Goal: Find specific page/section: Find specific page/section

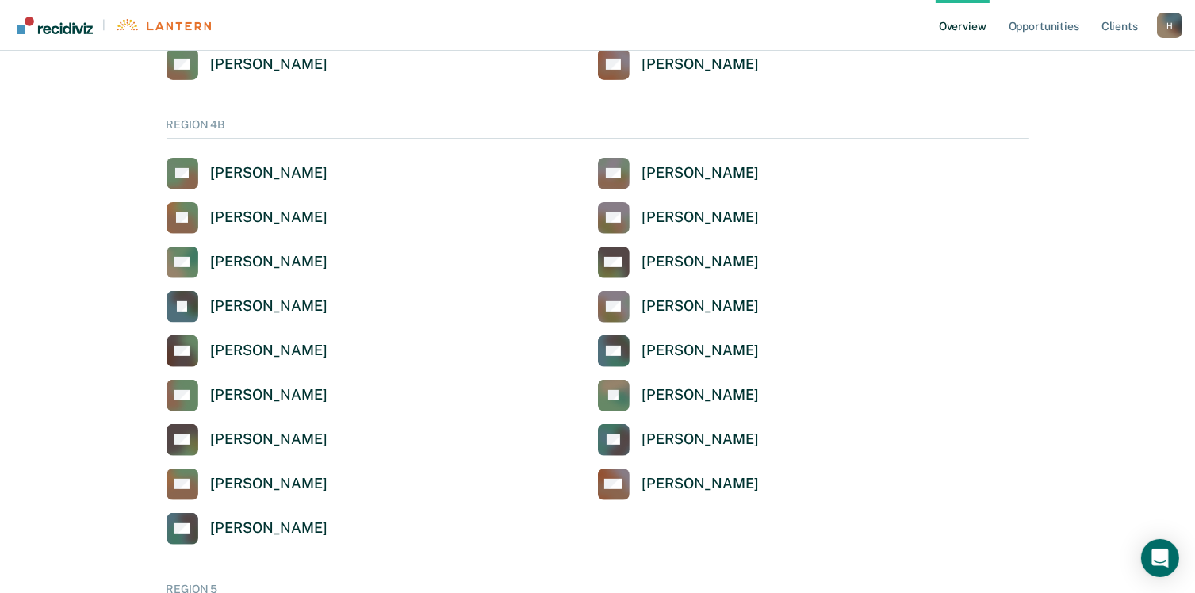
scroll to position [555, 0]
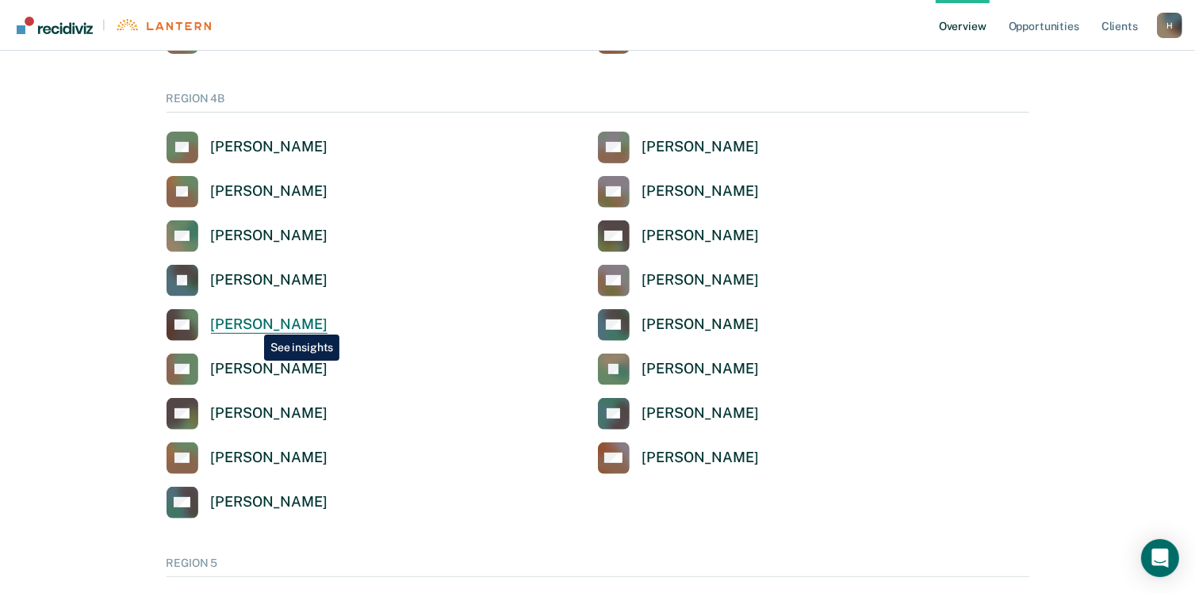
click at [252, 323] on div "[PERSON_NAME]" at bounding box center [269, 325] width 117 height 18
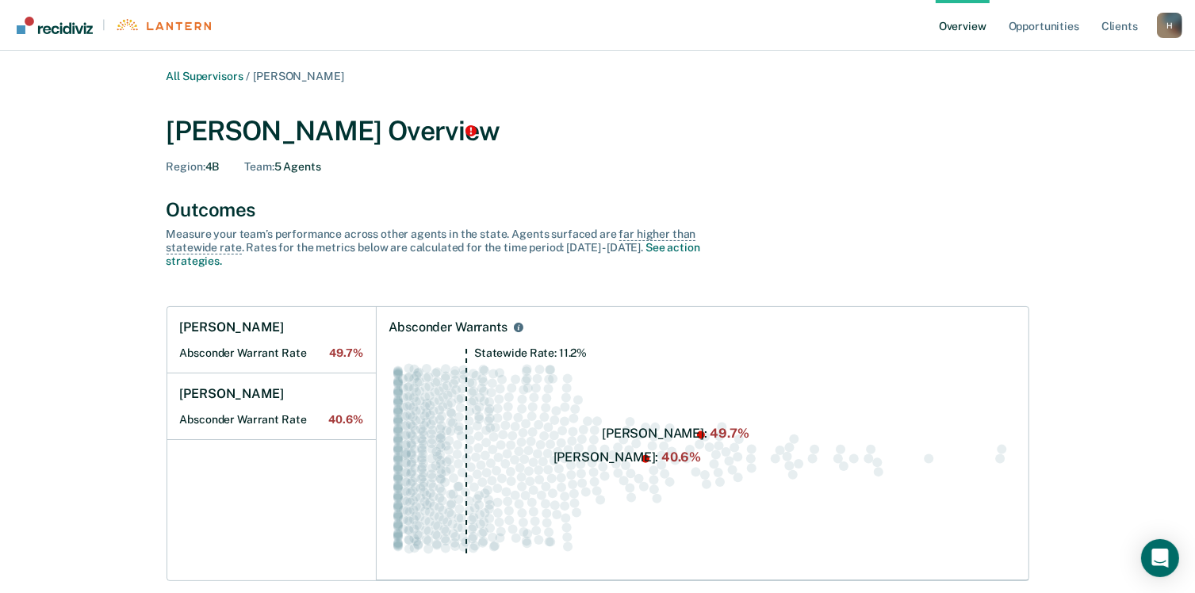
click at [86, 32] on img "Go to Recidiviz Home" at bounding box center [55, 25] width 76 height 17
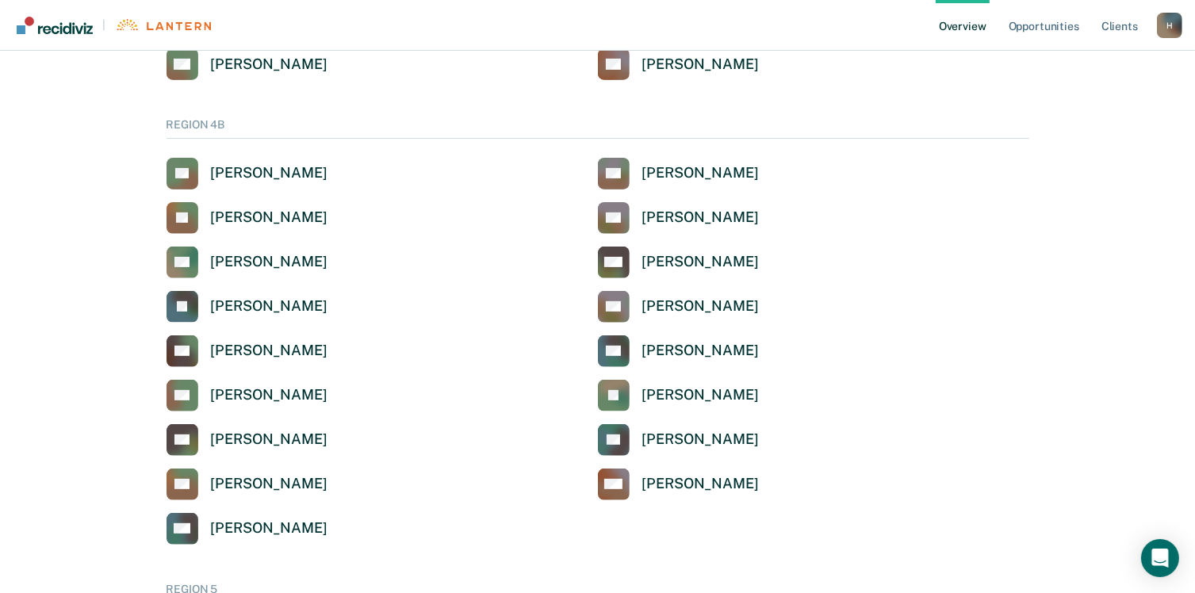
scroll to position [555, 0]
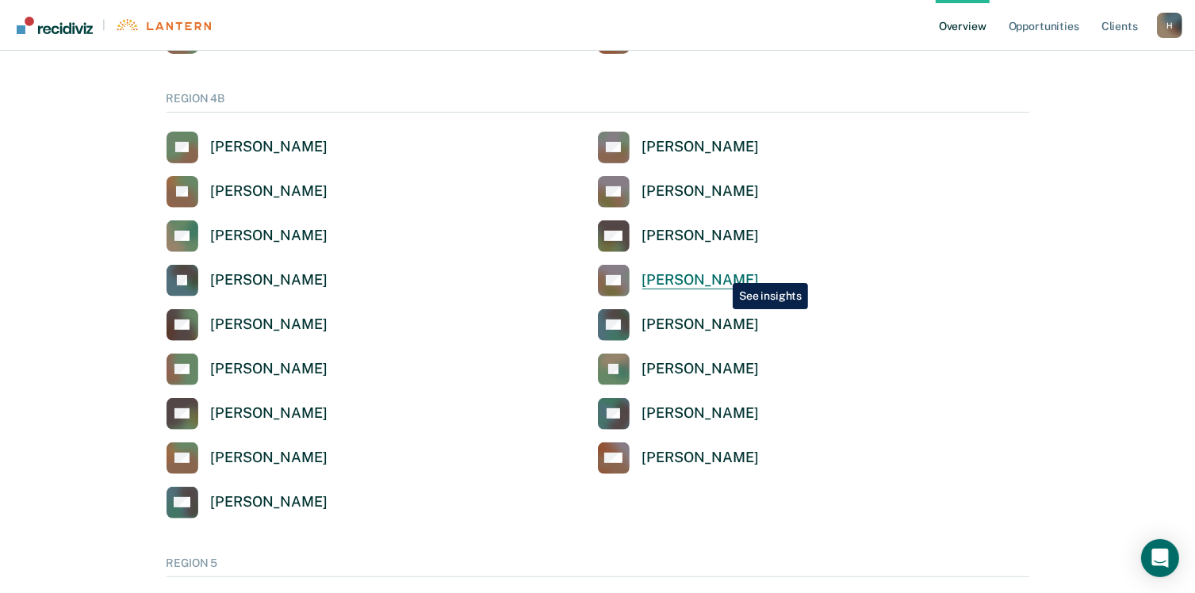
click at [721, 271] on div "[PERSON_NAME]" at bounding box center [700, 280] width 117 height 18
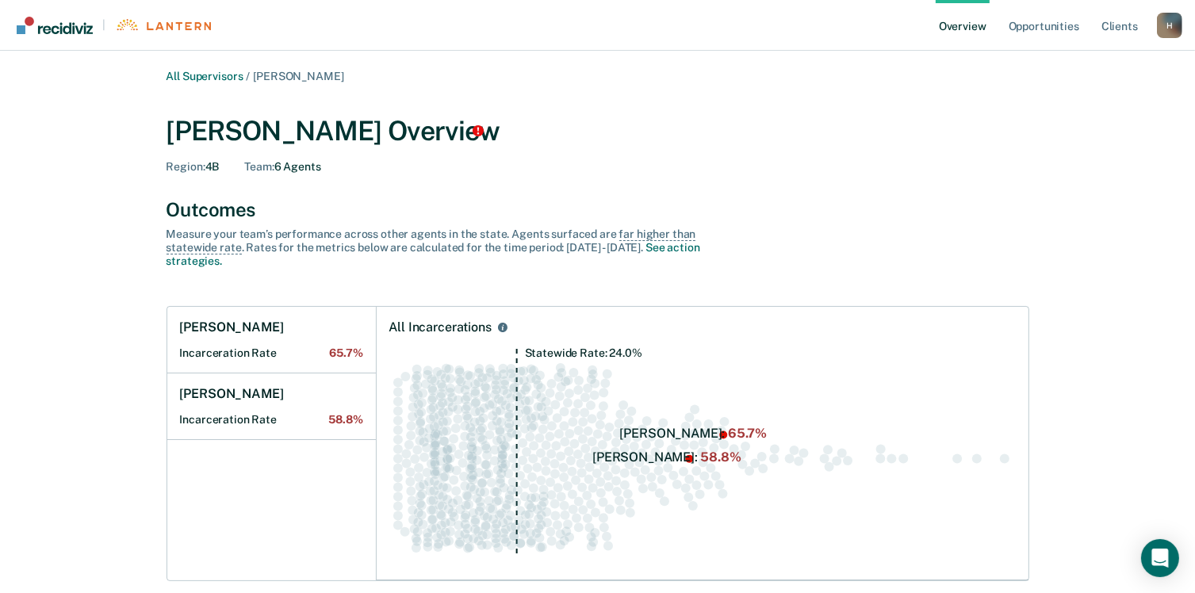
click at [69, 37] on link "|" at bounding box center [114, 25] width 202 height 50
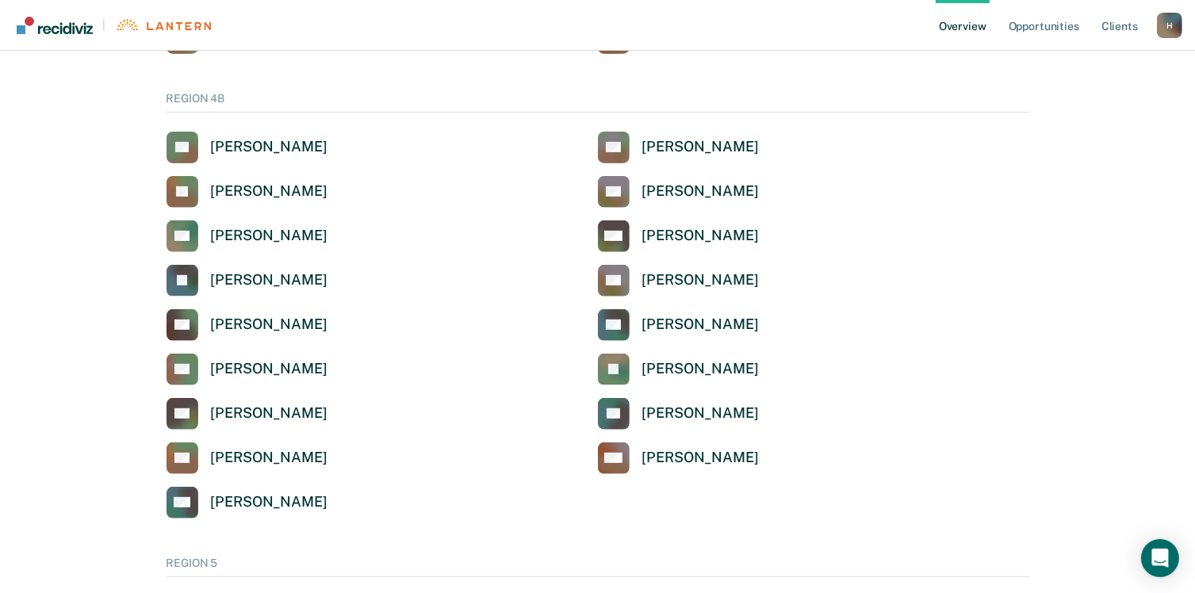
scroll to position [635, 0]
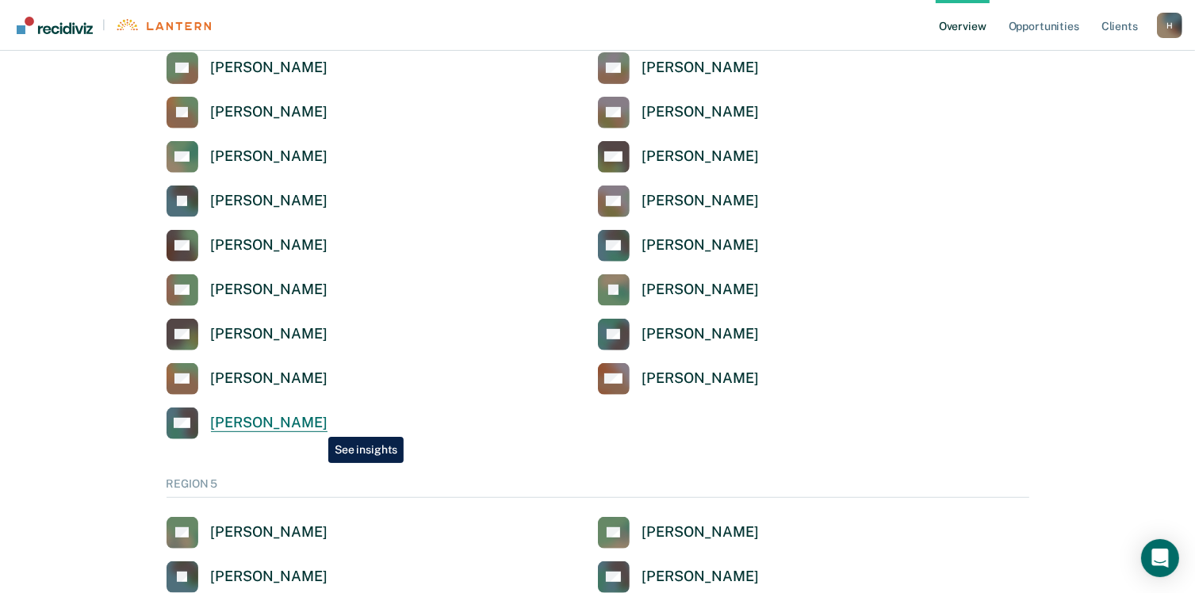
click at [316, 425] on div "[PERSON_NAME]" at bounding box center [269, 423] width 117 height 18
